Goal: Check status: Check status

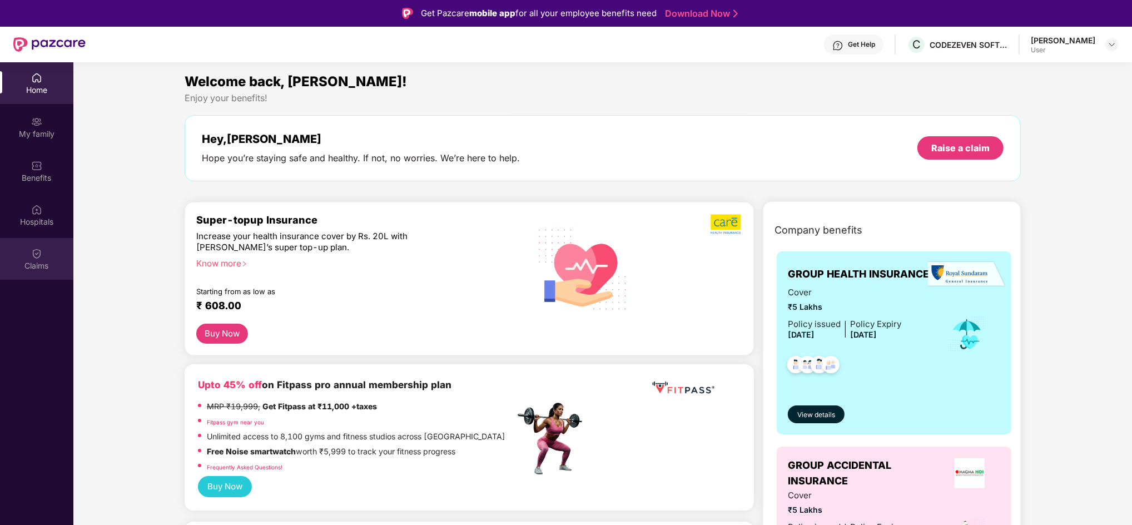
click at [37, 267] on div "Claims" at bounding box center [36, 265] width 73 height 11
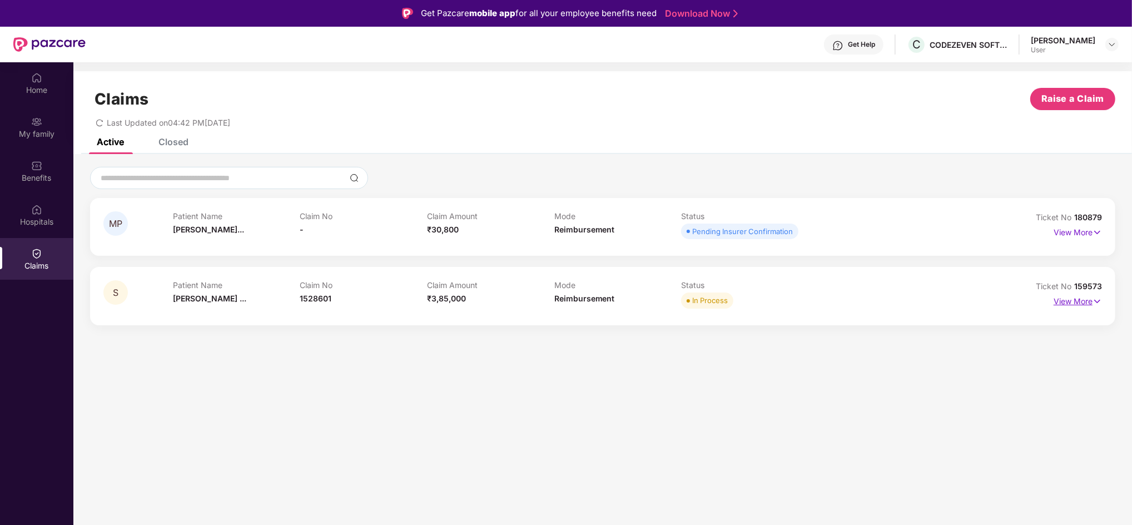
click at [1063, 299] on p "View More" at bounding box center [1078, 300] width 48 height 15
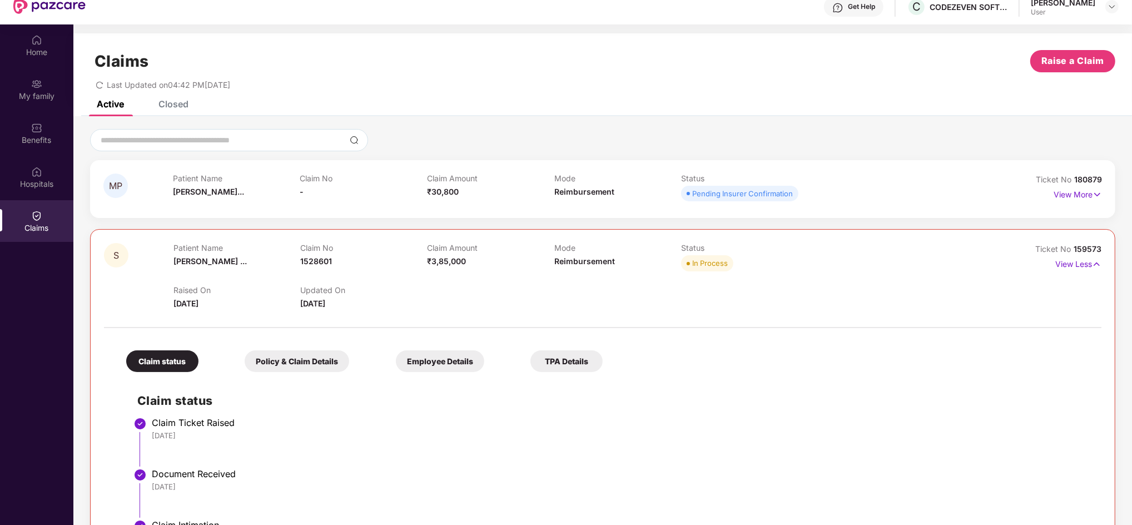
scroll to position [62, 0]
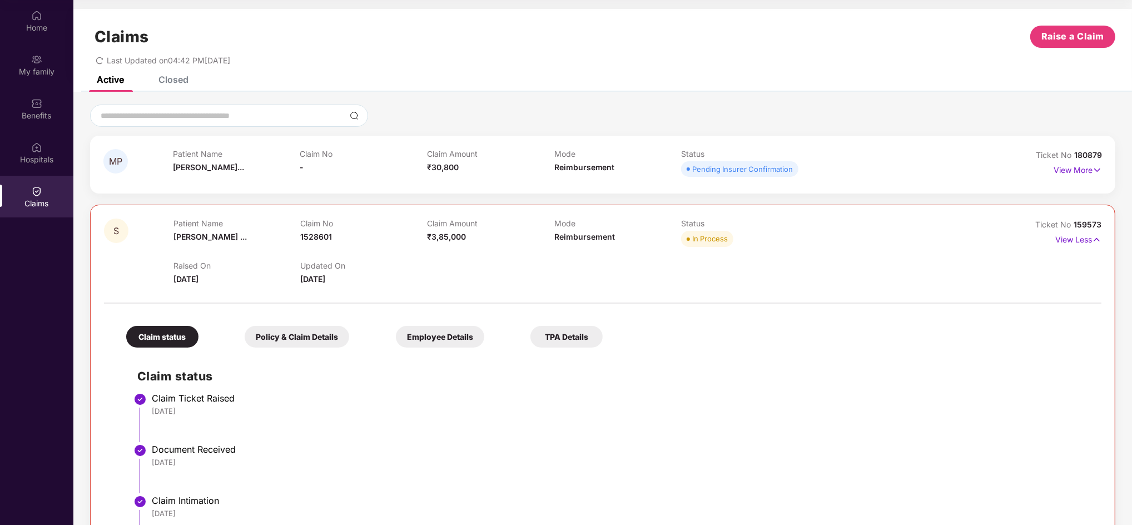
click at [799, 375] on h2 "Claim status" at bounding box center [613, 376] width 953 height 18
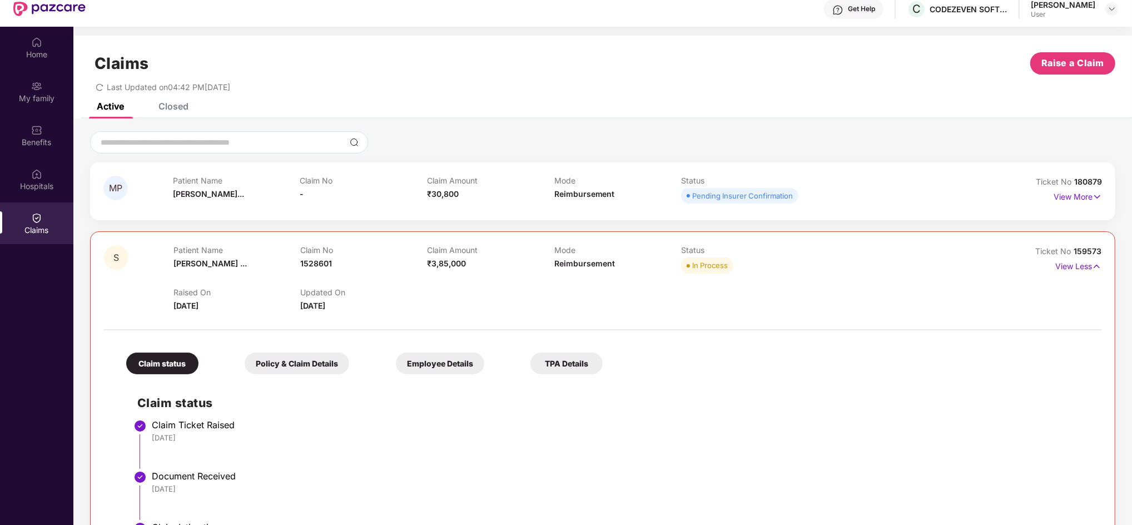
scroll to position [32, 0]
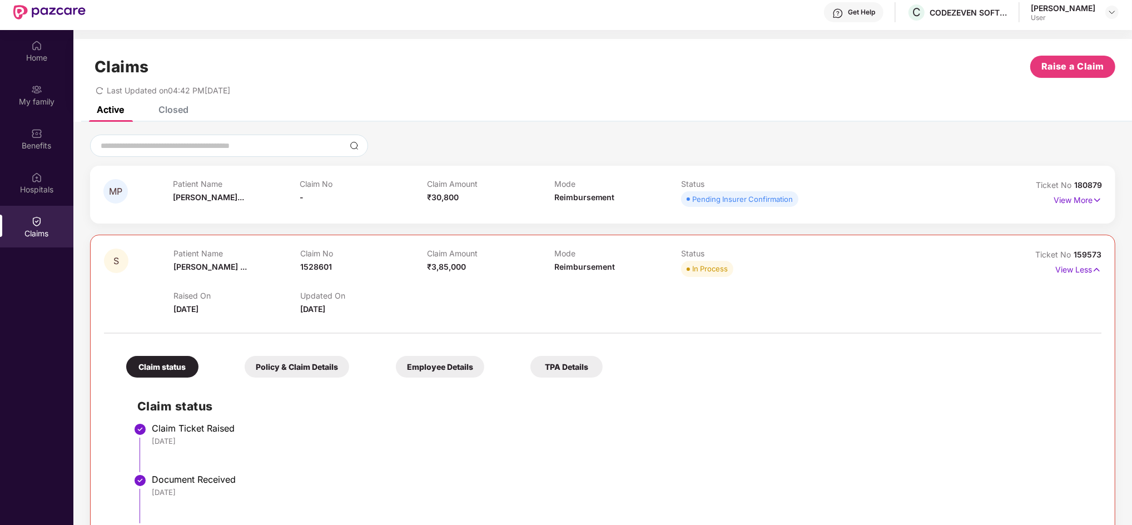
click at [875, 12] on div "Get Help" at bounding box center [861, 12] width 27 height 9
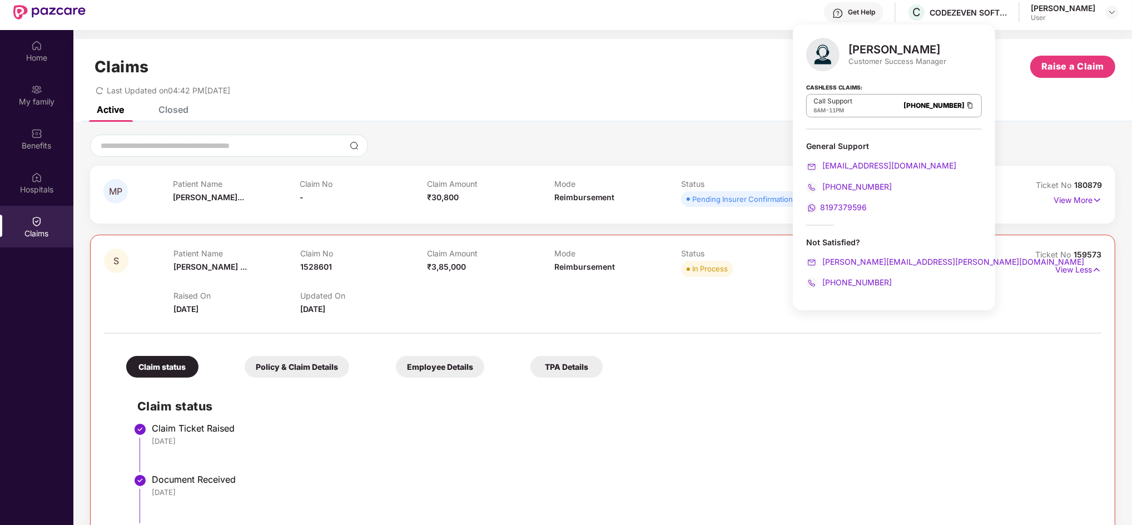
click at [858, 129] on div at bounding box center [894, 128] width 176 height 1
click at [773, 73] on div "Claims Raise a Claim" at bounding box center [603, 67] width 1026 height 22
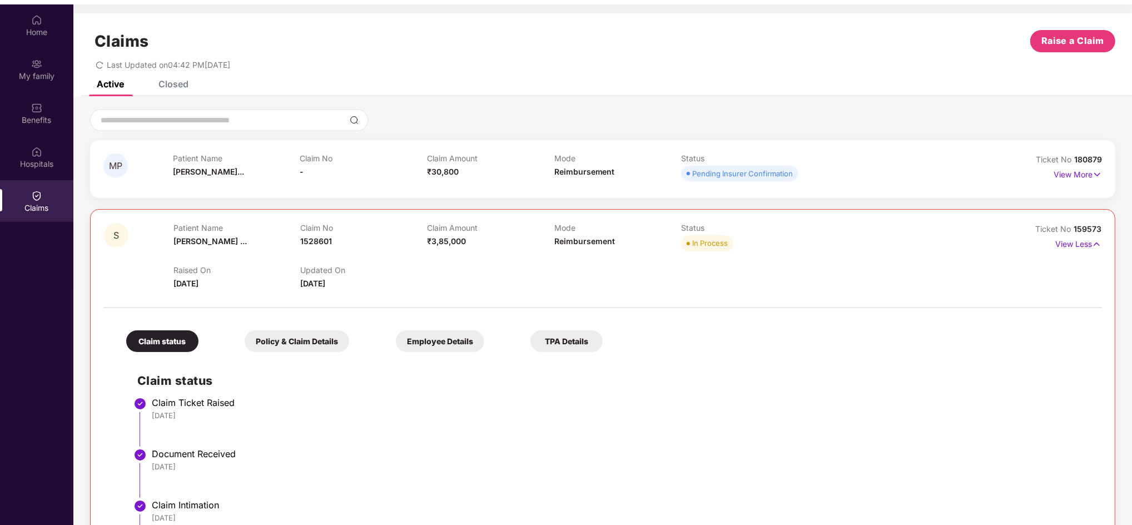
scroll to position [62, 0]
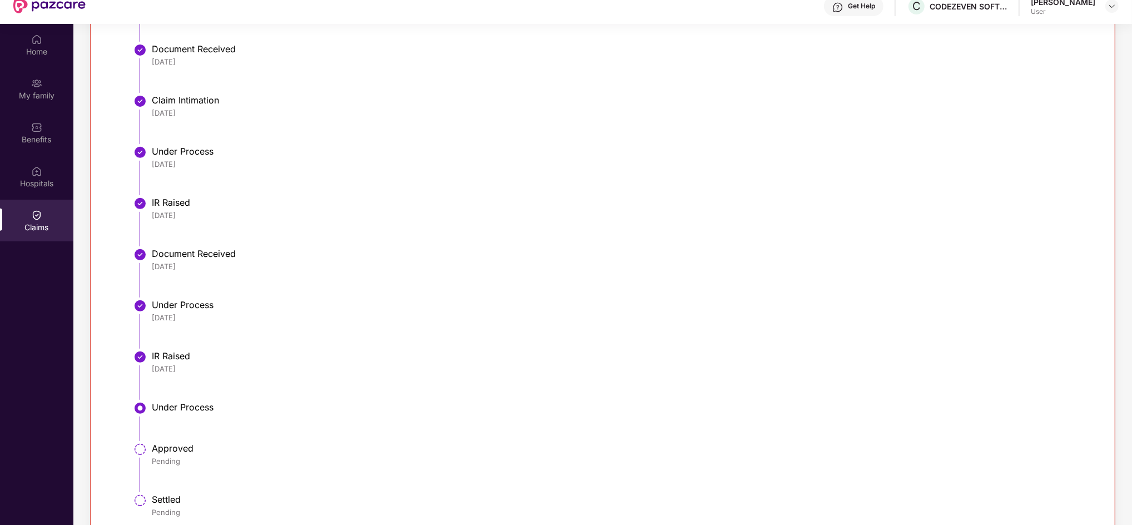
scroll to position [0, 0]
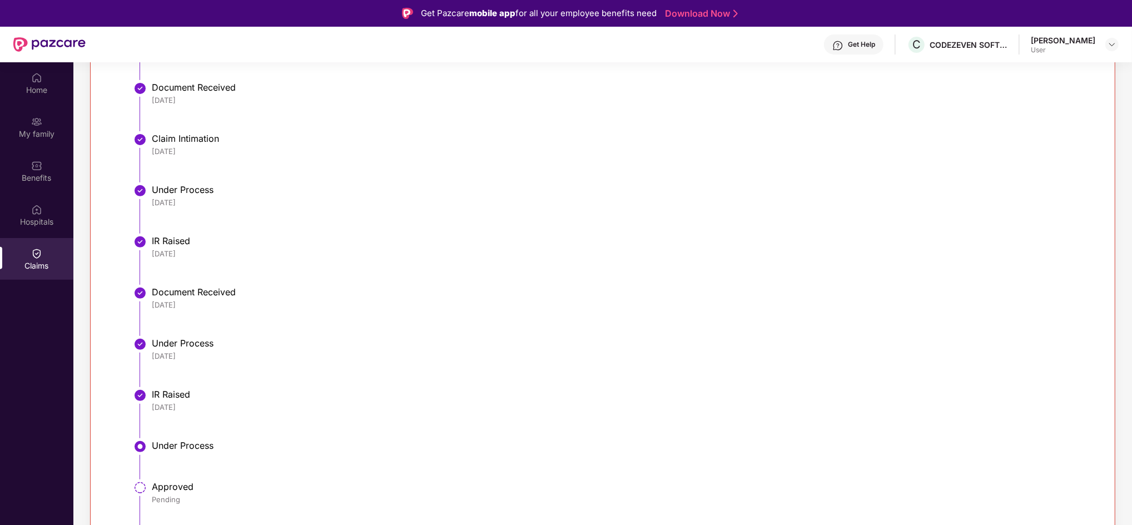
click at [34, 255] on img at bounding box center [36, 253] width 11 height 11
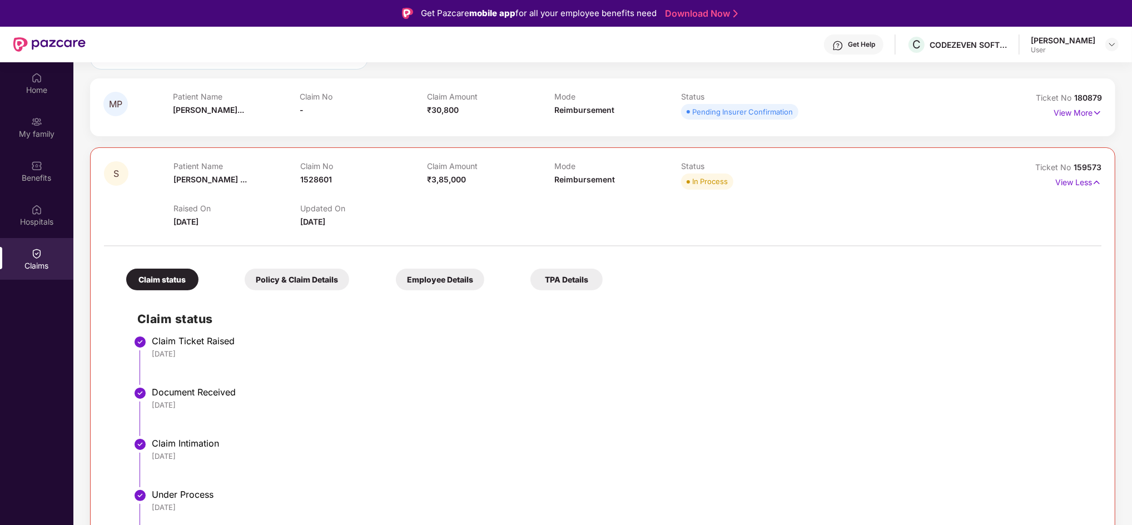
scroll to position [74, 0]
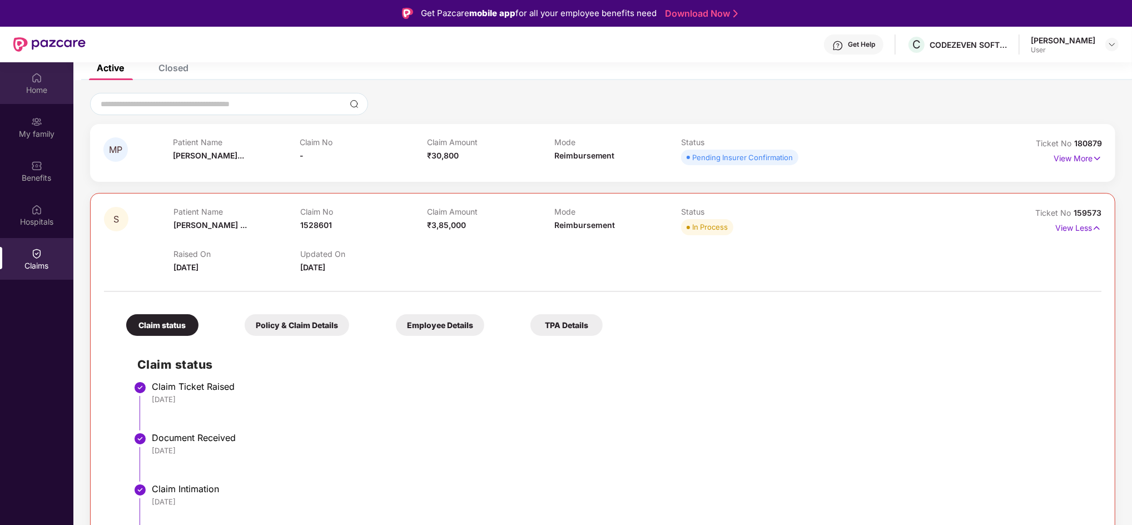
click at [31, 82] on img at bounding box center [36, 77] width 11 height 11
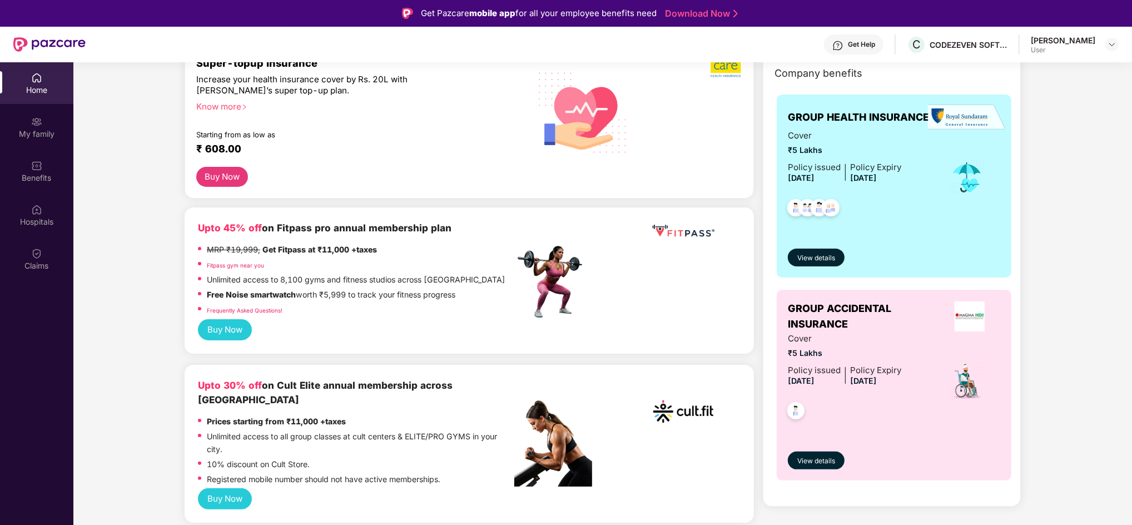
scroll to position [154, 0]
